Goal: Information Seeking & Learning: Check status

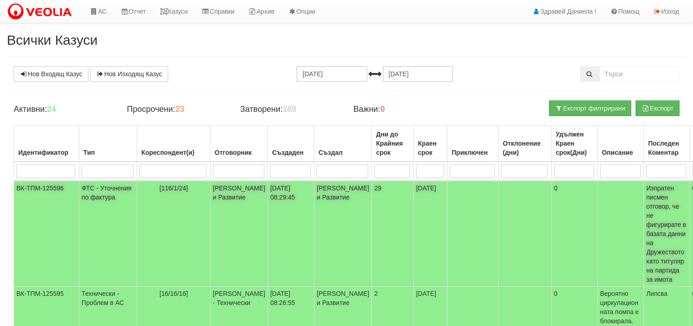
click at [101, 190] on td "ФТС - Уточнения по фактура" at bounding box center [108, 234] width 58 height 106
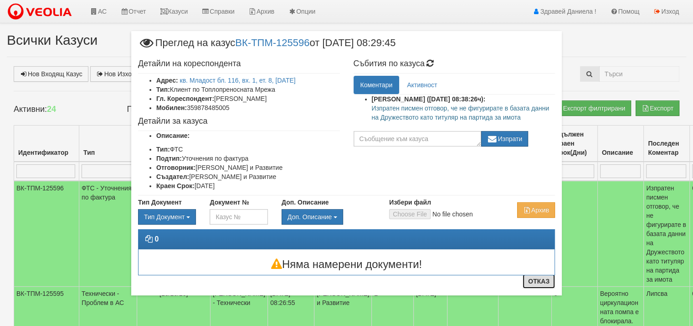
click at [538, 281] on button "Отказ" at bounding box center [539, 281] width 32 height 15
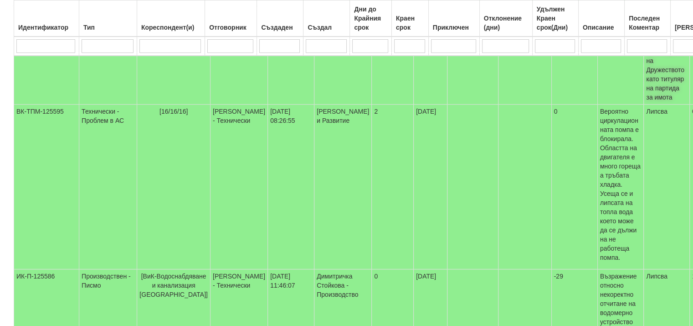
scroll to position [182, 0]
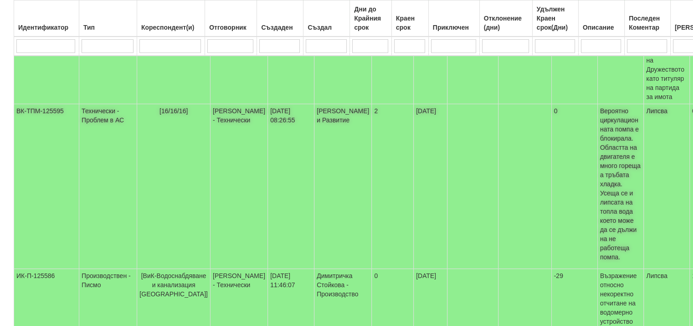
click at [94, 116] on td "Технически - Проблем в АС" at bounding box center [108, 186] width 58 height 165
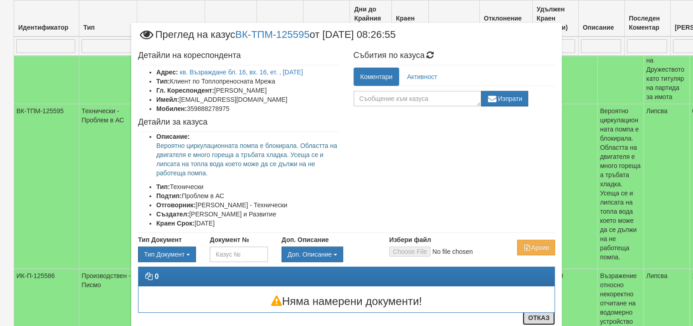
click at [537, 318] on button "Отказ" at bounding box center [539, 317] width 32 height 15
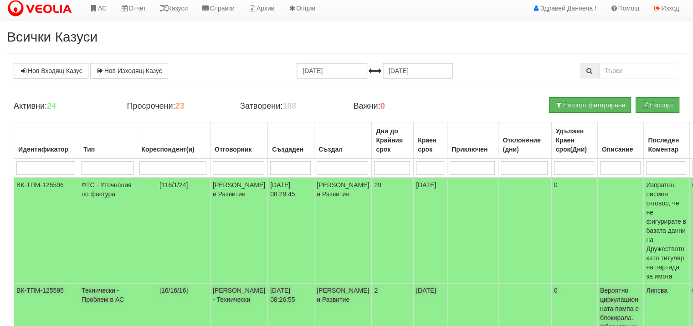
scroll to position [0, 0]
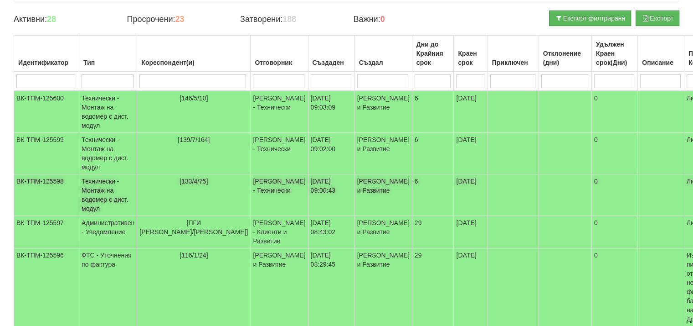
scroll to position [91, 0]
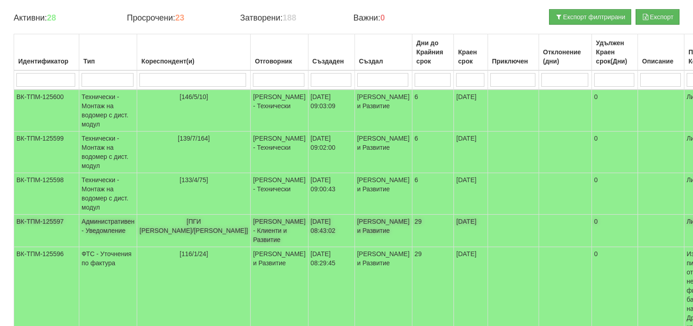
click at [108, 225] on td "Административен - Уведомление" at bounding box center [108, 230] width 58 height 32
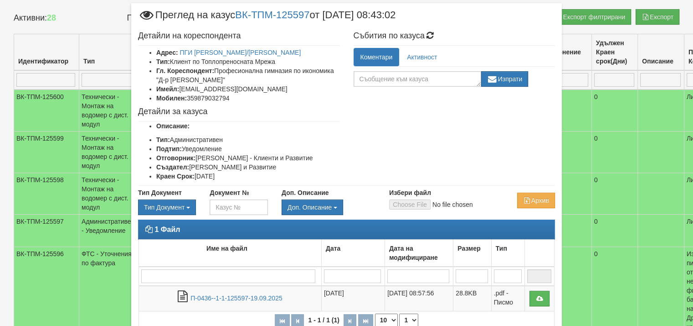
scroll to position [73, 0]
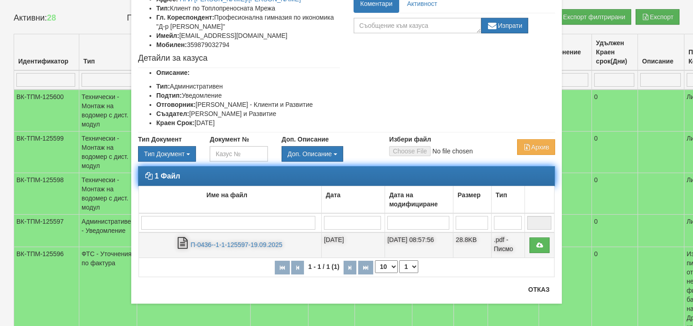
click at [249, 238] on td "П-0436--1-1-125597-19.09.2025" at bounding box center [230, 245] width 183 height 26
click at [249, 241] on link "П-0436--1-1-125597-19.09.2025" at bounding box center [237, 244] width 92 height 7
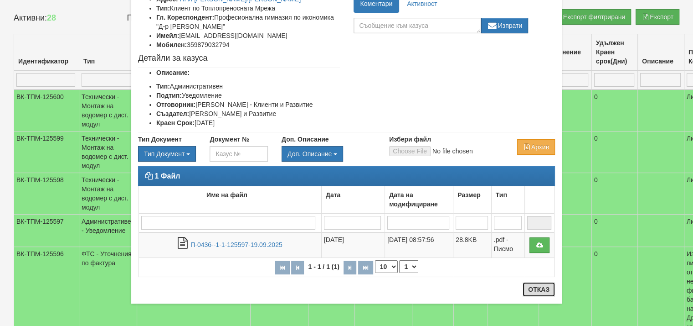
click at [535, 290] on button "Отказ" at bounding box center [539, 289] width 32 height 15
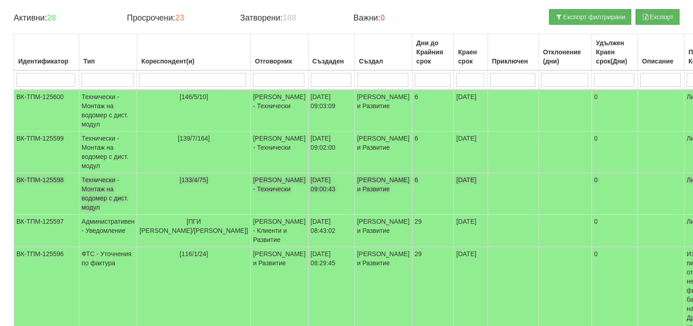
click at [99, 194] on td "Технически - Монтаж на водомер с дист. модул" at bounding box center [108, 193] width 58 height 41
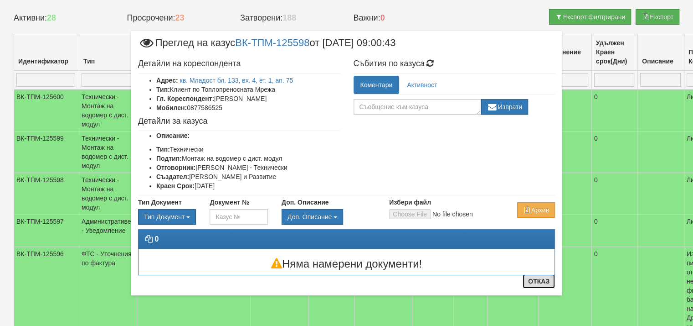
click at [535, 285] on button "Отказ" at bounding box center [539, 281] width 32 height 15
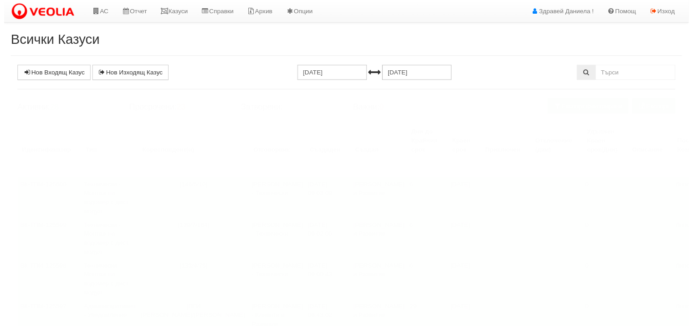
scroll to position [91, 0]
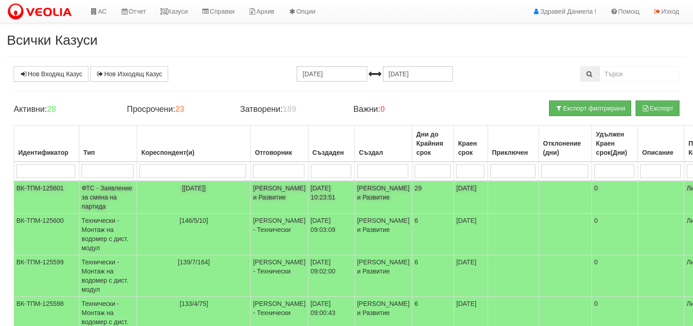
click at [106, 194] on td "ФТС - Заявление за смяна на партида" at bounding box center [108, 197] width 58 height 33
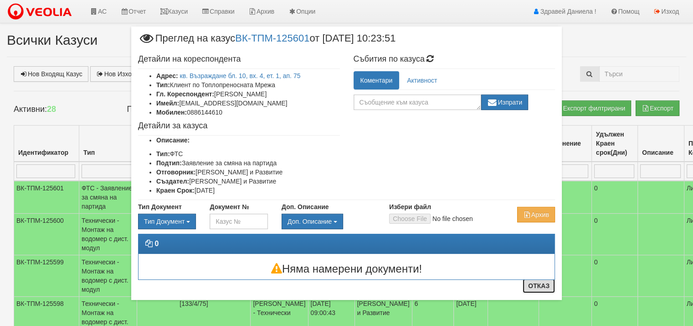
click at [538, 285] on button "Отказ" at bounding box center [539, 285] width 32 height 15
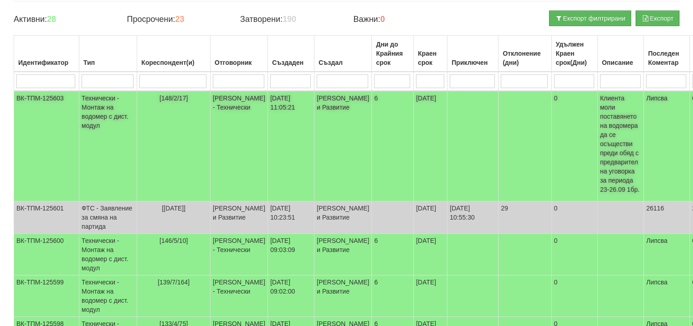
scroll to position [91, 0]
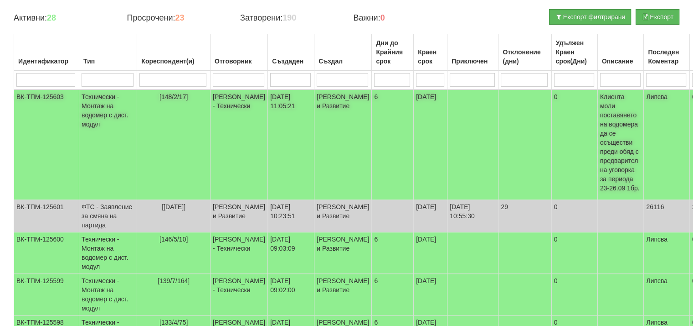
click at [102, 106] on td "Технически - Монтаж на водомер с дист. модул" at bounding box center [108, 144] width 58 height 110
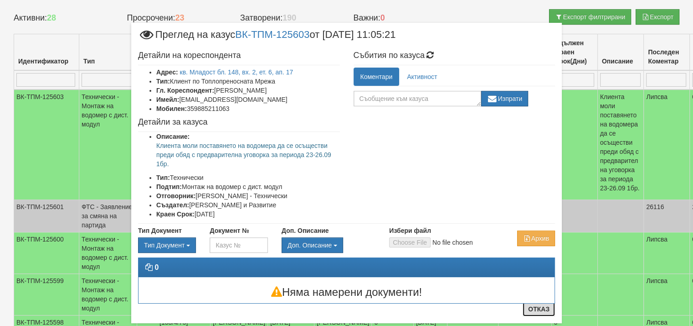
click at [536, 309] on button "Отказ" at bounding box center [539, 308] width 32 height 15
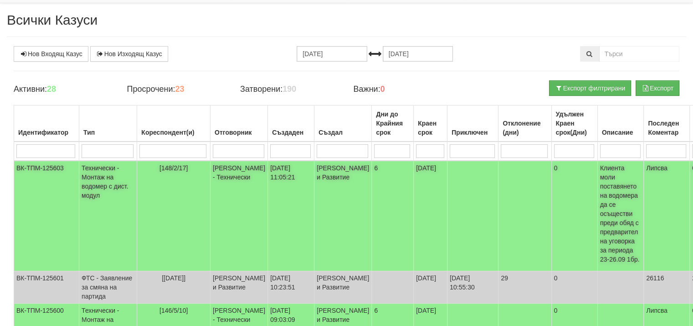
scroll to position [0, 0]
